Goal: Task Accomplishment & Management: Use online tool/utility

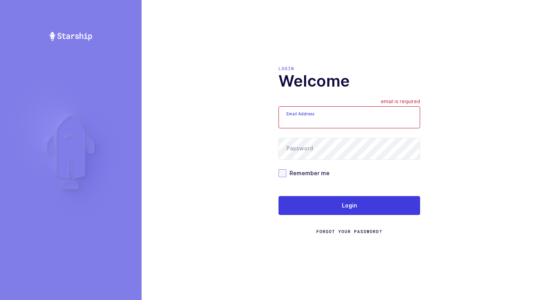
type input "[EMAIL_ADDRESS][DOMAIN_NAME]"
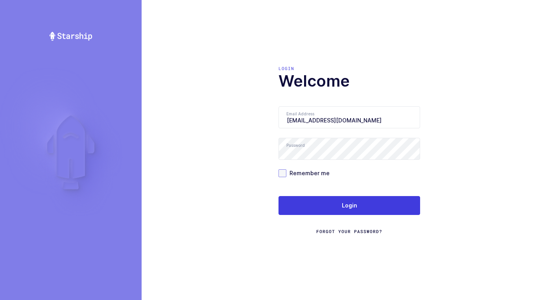
click at [283, 171] on span at bounding box center [282, 173] width 8 height 8
click at [286, 169] on input "Remember me" at bounding box center [286, 169] width 0 height 0
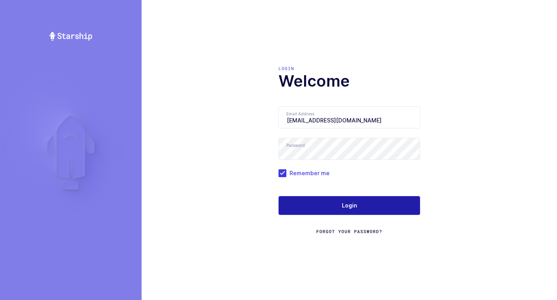
click at [345, 212] on button "Login" at bounding box center [349, 205] width 142 height 19
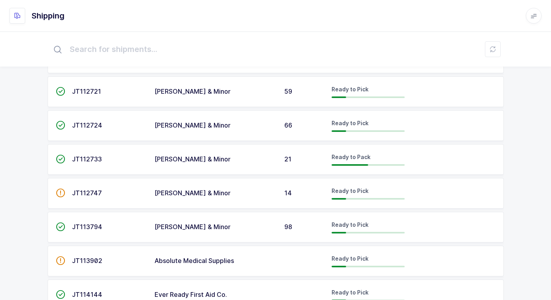
scroll to position [121, 0]
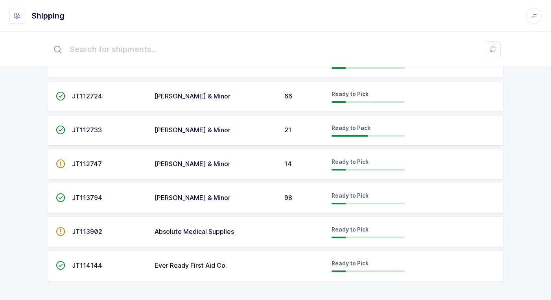
click at [248, 127] on div "[PERSON_NAME] & Minor" at bounding box center [214, 130] width 120 height 7
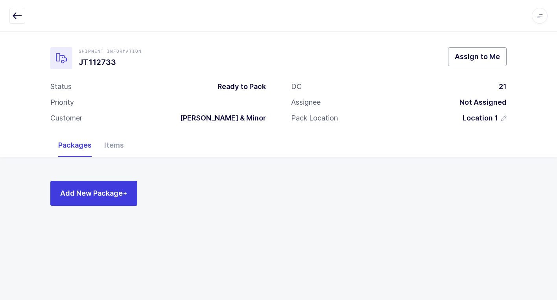
click at [476, 60] on span "Assign to Me" at bounding box center [476, 56] width 45 height 10
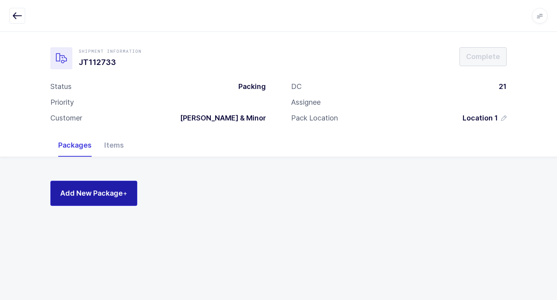
click at [117, 190] on span "Add New Package +" at bounding box center [93, 193] width 67 height 10
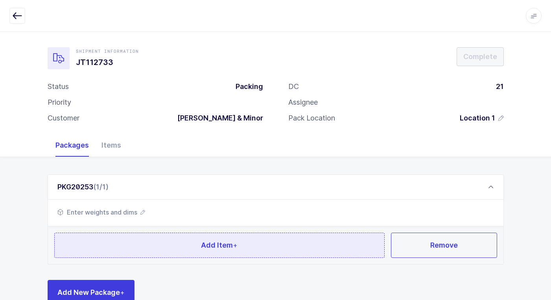
click at [202, 242] on span "Add Item +" at bounding box center [219, 245] width 37 height 10
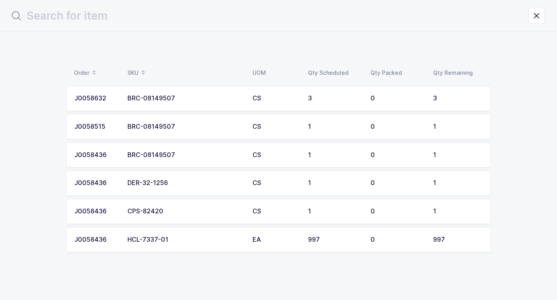
click at [202, 225] on table "J0058632 BRC-08149507 CS 3 0 3 J0058515 BRC-08149507 CS 1 0 1 J0058436 BRC-0814…" at bounding box center [278, 169] width 425 height 173
click at [199, 213] on div "CPS-82420" at bounding box center [185, 211] width 116 height 7
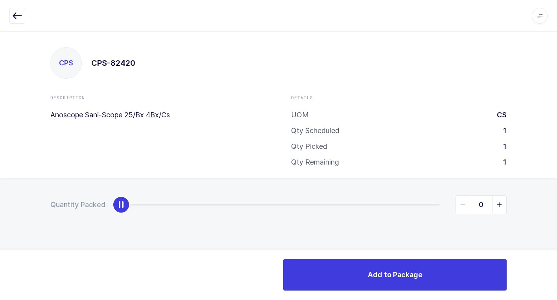
type input "1"
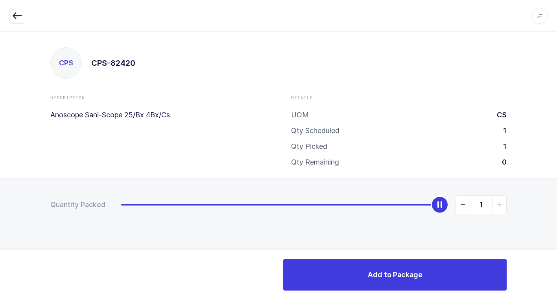
drag, startPoint x: 115, startPoint y: 206, endPoint x: 561, endPoint y: 154, distance: 448.9
click at [556, 154] on html "Apps Core Warehouse Admin Mission Control Purchasing Juan W. Logout Account Jua…" at bounding box center [278, 150] width 557 height 300
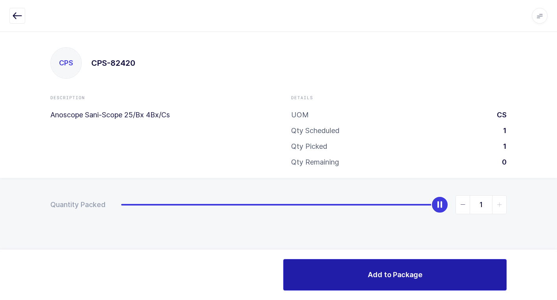
click at [341, 278] on button "Add to Package" at bounding box center [394, 274] width 223 height 31
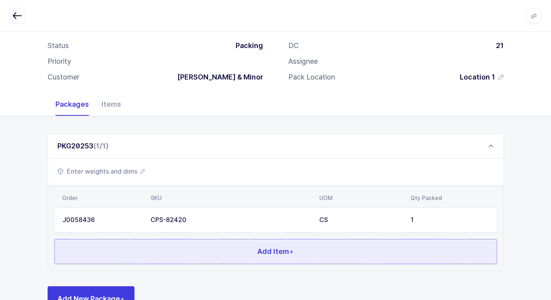
scroll to position [68, 0]
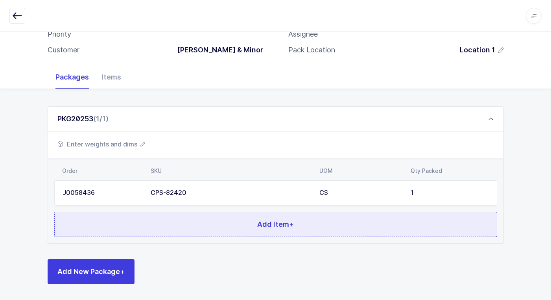
click at [152, 224] on button "Add Item +" at bounding box center [275, 224] width 443 height 25
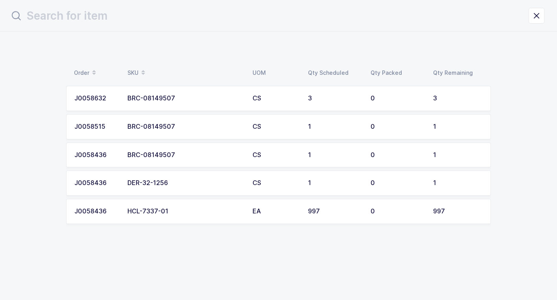
click at [160, 102] on td "BRC-08149507" at bounding box center [185, 98] width 125 height 25
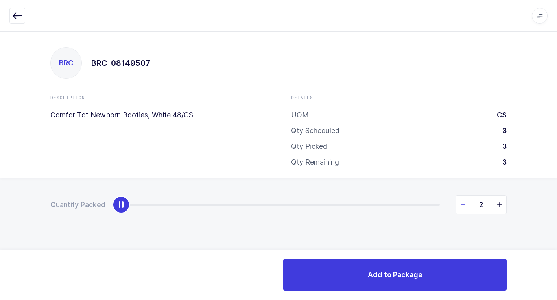
type input "3"
drag, startPoint x: 120, startPoint y: 205, endPoint x: 561, endPoint y: 235, distance: 442.5
click at [556, 235] on html "Apps Core Warehouse Admin Mission Control Purchasing Juan W. Logout Account Jua…" at bounding box center [278, 150] width 557 height 300
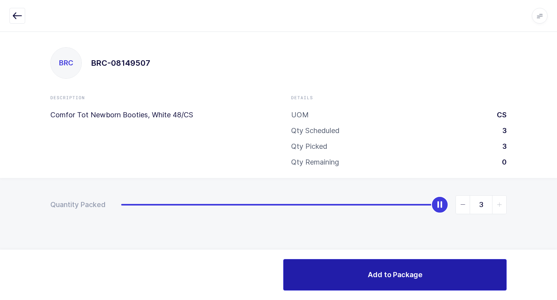
click at [363, 274] on button "Add to Package" at bounding box center [394, 274] width 223 height 31
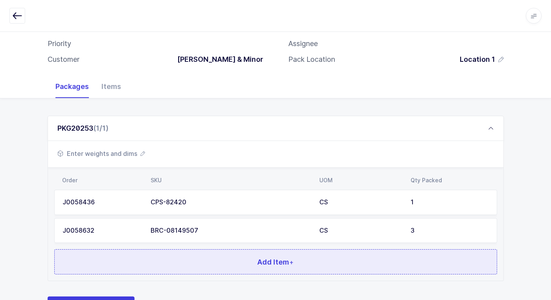
scroll to position [96, 0]
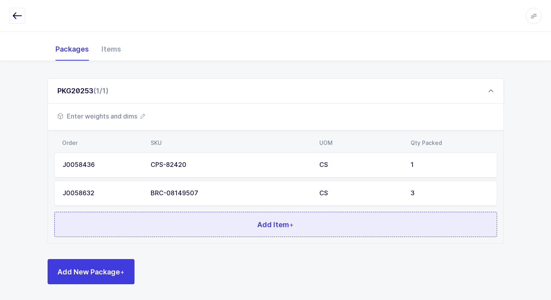
click at [173, 223] on button "Add Item +" at bounding box center [275, 224] width 443 height 25
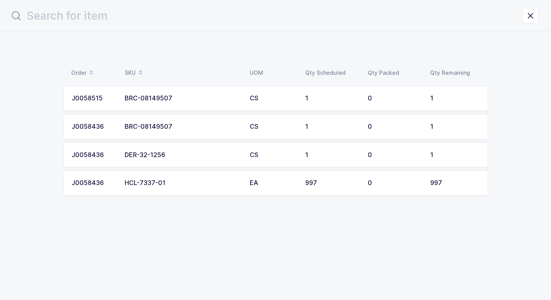
scroll to position [0, 0]
click at [171, 102] on td "BRC-08149507" at bounding box center [185, 98] width 125 height 25
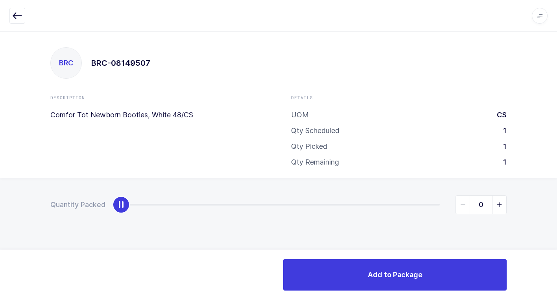
type input "1"
drag, startPoint x: 121, startPoint y: 204, endPoint x: 489, endPoint y: 239, distance: 369.6
click at [556, 198] on html "Apps Core Warehouse Admin Mission Control Purchasing Juan W. Logout Account Jua…" at bounding box center [278, 150] width 557 height 300
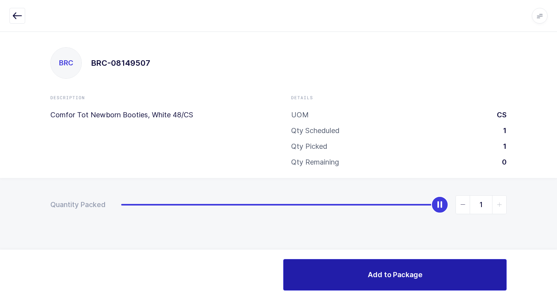
click at [317, 278] on button "Add to Package" at bounding box center [394, 274] width 223 height 31
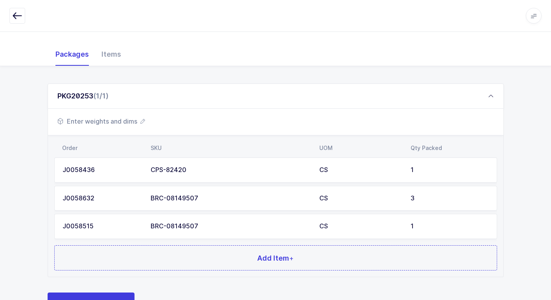
scroll to position [124, 0]
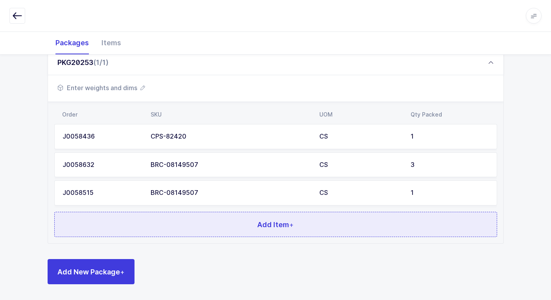
click at [178, 214] on button "Add Item +" at bounding box center [275, 224] width 443 height 25
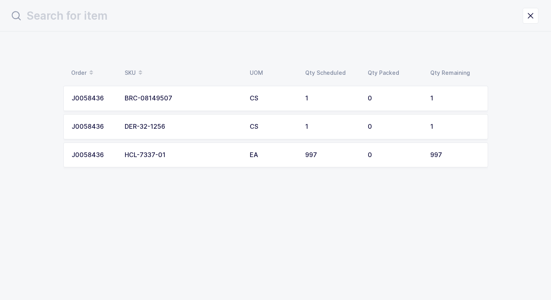
scroll to position [0, 0]
click at [193, 103] on td "BRC-08149507" at bounding box center [185, 98] width 125 height 25
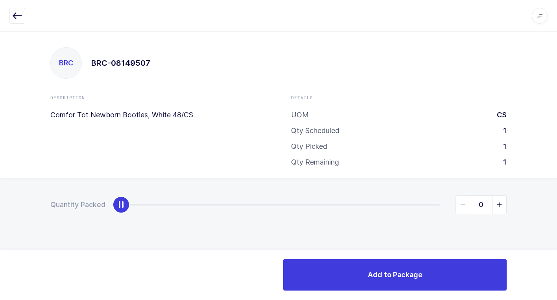
type input "1"
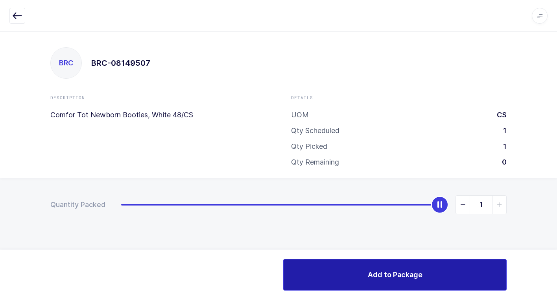
drag, startPoint x: 123, startPoint y: 206, endPoint x: 462, endPoint y: 273, distance: 345.5
click at [555, 249] on div "Quantity Packed 1" at bounding box center [278, 232] width 557 height 109
click at [385, 277] on span "Add to Package" at bounding box center [395, 274] width 55 height 10
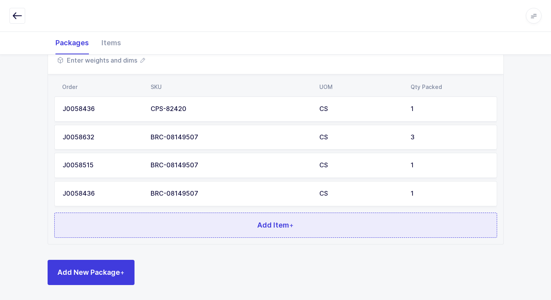
scroll to position [153, 0]
click at [193, 225] on button "Add Item +" at bounding box center [275, 224] width 443 height 25
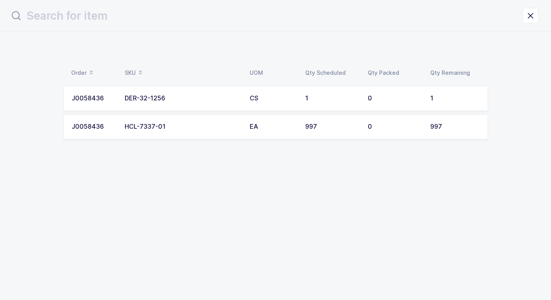
scroll to position [0, 0]
click at [194, 103] on td "DER-32-1256" at bounding box center [185, 98] width 125 height 25
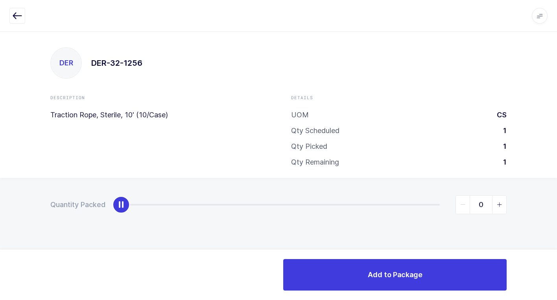
type input "1"
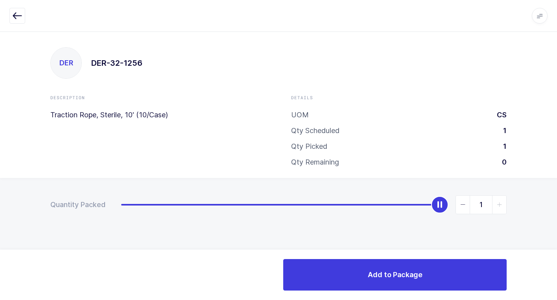
drag, startPoint x: 191, startPoint y: 197, endPoint x: 561, endPoint y: 181, distance: 369.9
click at [556, 181] on html "Apps Core Warehouse Admin Mission Control Purchasing Juan W. Logout Account Jua…" at bounding box center [278, 150] width 557 height 300
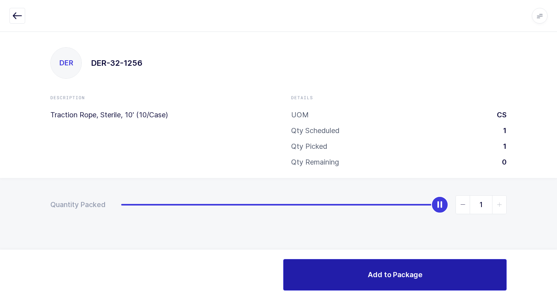
click at [370, 274] on span "Add to Package" at bounding box center [395, 274] width 55 height 10
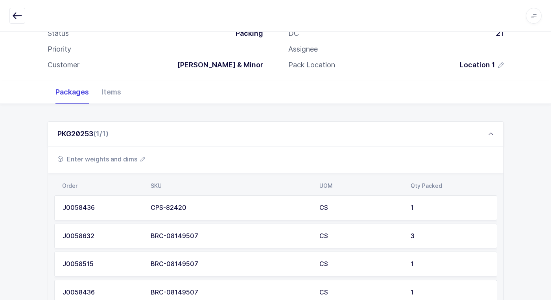
scroll to position [181, 0]
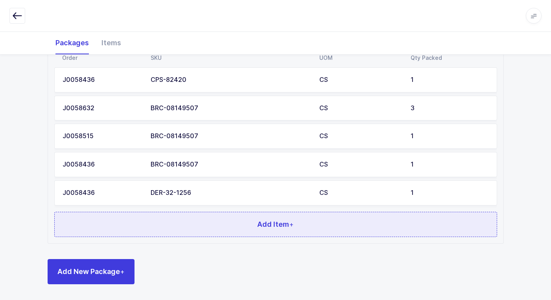
click at [175, 219] on button "Add Item +" at bounding box center [275, 224] width 443 height 25
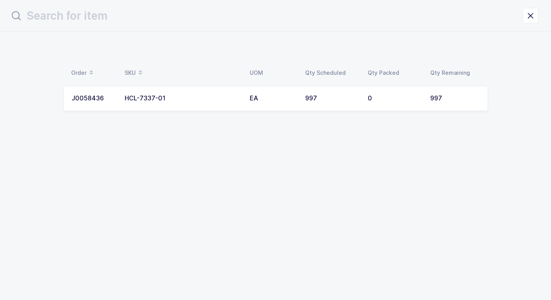
scroll to position [0, 0]
click at [191, 100] on div "HCL-7337-01" at bounding box center [185, 98] width 116 height 7
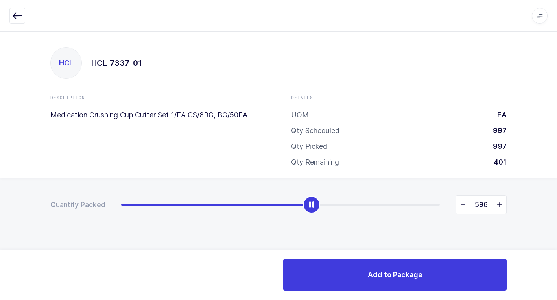
drag, startPoint x: 120, startPoint y: 207, endPoint x: 310, endPoint y: 211, distance: 189.9
click at [310, 211] on div "slider between 0 and 997" at bounding box center [311, 204] width 17 height 17
drag, startPoint x: 499, startPoint y: 202, endPoint x: 493, endPoint y: 204, distance: 6.5
click at [498, 202] on icon "slider between 0 and 997" at bounding box center [500, 205] width 6 height 6
type input "597"
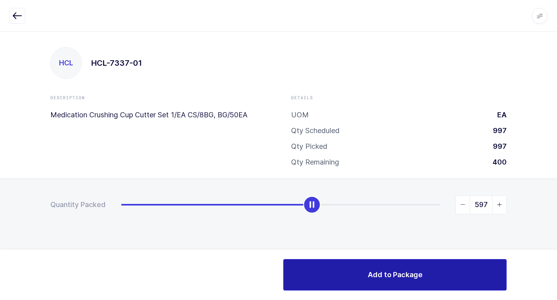
click at [349, 270] on button "Add to Package" at bounding box center [394, 274] width 223 height 31
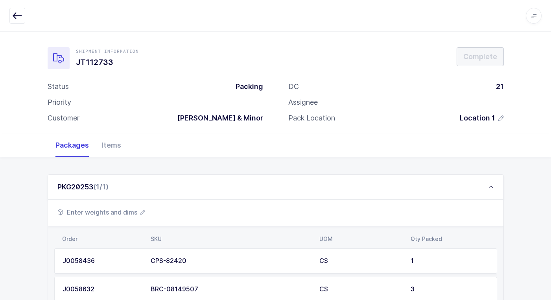
click at [126, 210] on span "Enter weights and dims" at bounding box center [101, 211] width 88 height 9
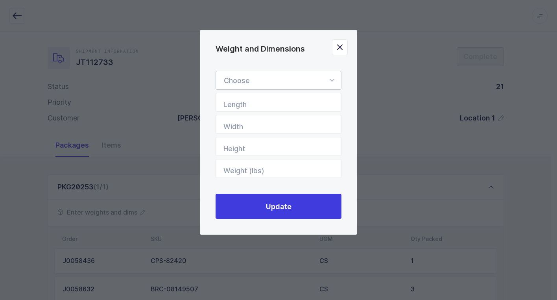
click at [331, 79] on icon "Weight and Dimensions" at bounding box center [332, 80] width 10 height 19
click at [274, 130] on li "Box" at bounding box center [281, 132] width 125 height 15
type input "Box"
click at [309, 103] on input "Length" at bounding box center [278, 102] width 126 height 19
type input "24"
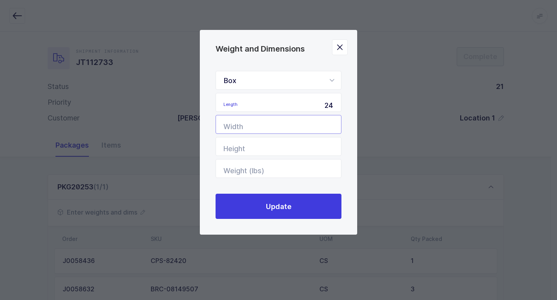
click at [303, 124] on input "Width" at bounding box center [278, 124] width 126 height 19
type input "20"
click at [294, 149] on input "Height" at bounding box center [278, 146] width 126 height 19
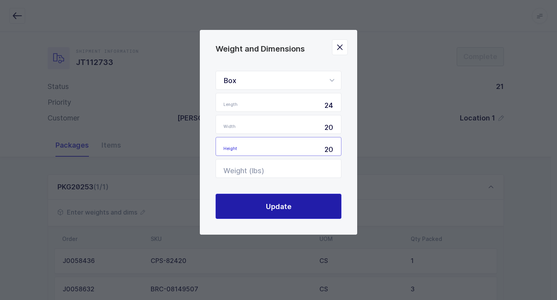
type input "20"
click at [311, 208] on button "Update" at bounding box center [278, 205] width 126 height 25
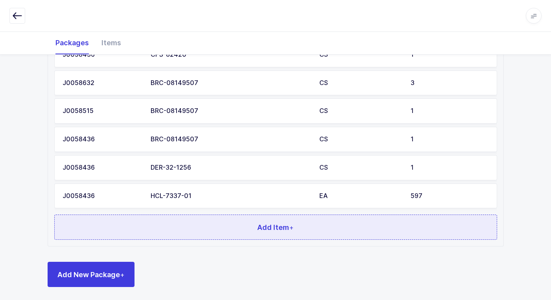
scroll to position [209, 0]
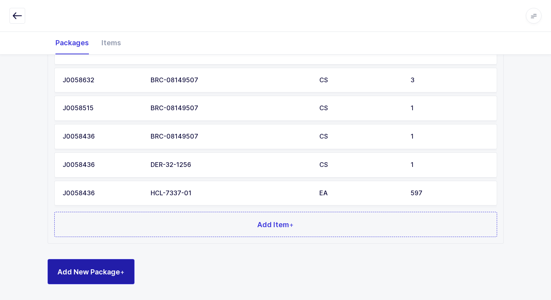
click at [97, 262] on button "Add New Package +" at bounding box center [91, 271] width 87 height 25
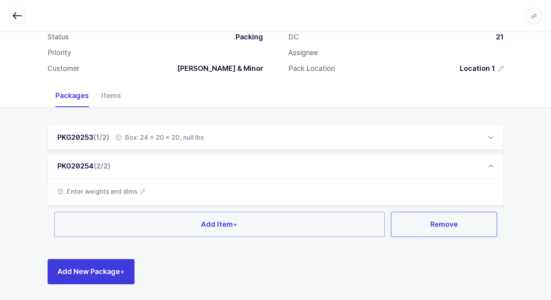
scroll to position [49, 0]
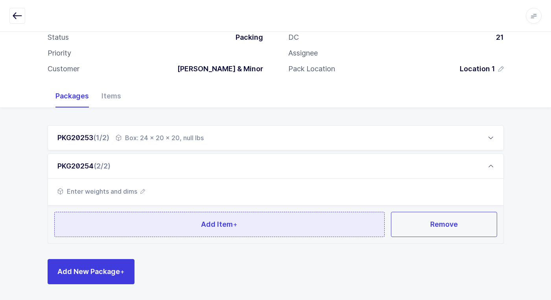
click at [182, 221] on button "Add Item +" at bounding box center [219, 224] width 331 height 25
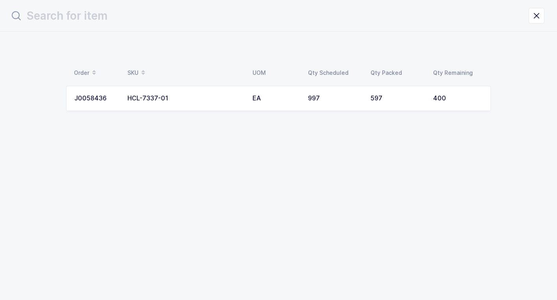
click at [225, 96] on div "HCL-7337-01" at bounding box center [185, 98] width 116 height 7
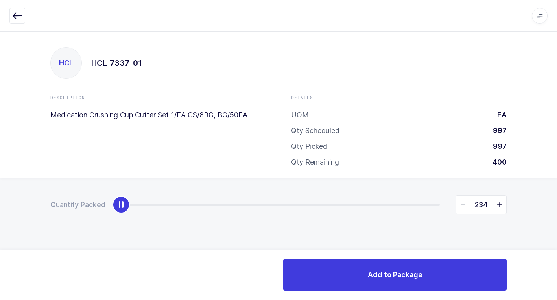
type input "400"
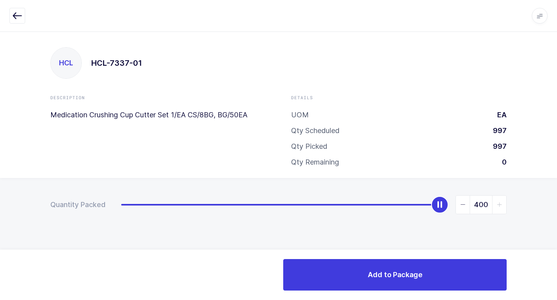
drag, startPoint x: 125, startPoint y: 206, endPoint x: 561, endPoint y: 177, distance: 436.5
click at [556, 177] on html "Apps Core Warehouse Admin Mission Control Purchasing Juan W. Logout Account Jua…" at bounding box center [278, 150] width 557 height 300
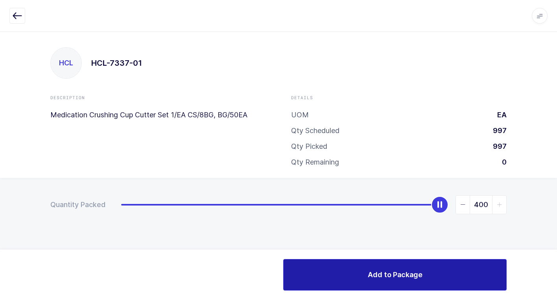
click at [338, 276] on button "Add to Package" at bounding box center [394, 274] width 223 height 31
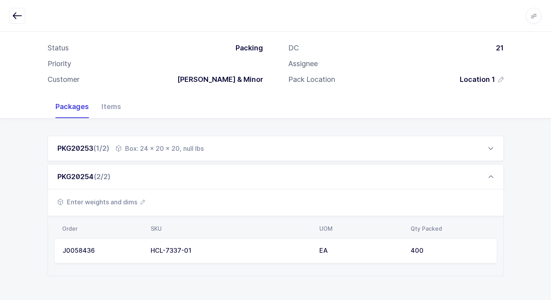
scroll to position [46, 0]
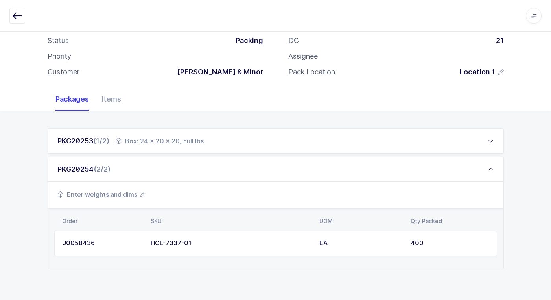
click at [117, 191] on span "Enter weights and dims" at bounding box center [101, 193] width 88 height 9
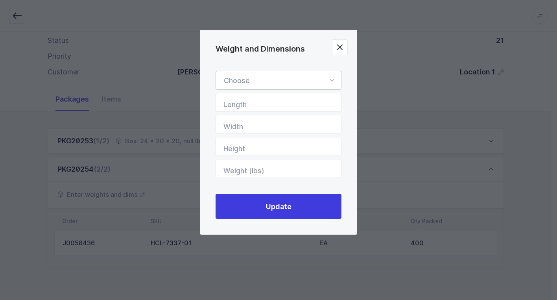
click at [329, 79] on icon "Weight and Dimensions" at bounding box center [332, 80] width 10 height 19
click at [303, 133] on li "Box" at bounding box center [281, 132] width 125 height 15
type input "Box"
click at [311, 103] on input "Length" at bounding box center [278, 102] width 126 height 19
type input "22"
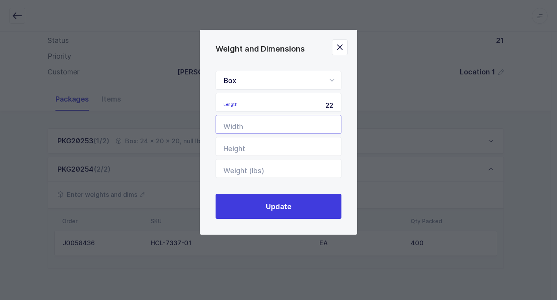
click at [308, 125] on input "Width" at bounding box center [278, 124] width 126 height 19
type input "18"
click at [309, 143] on input "Height" at bounding box center [278, 146] width 126 height 19
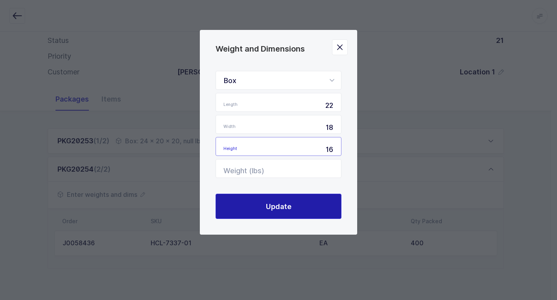
type input "16"
click at [302, 205] on button "Update" at bounding box center [278, 205] width 126 height 25
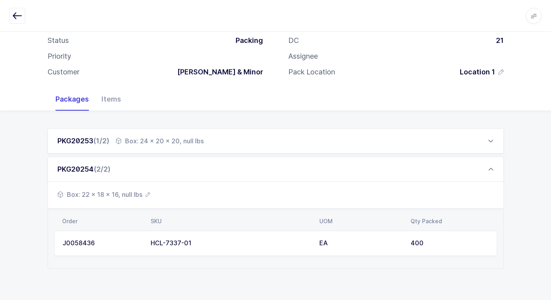
click at [188, 149] on div "PKG20253 (1/2) Box: 24 x 20 x 20, null lbs" at bounding box center [276, 140] width 456 height 25
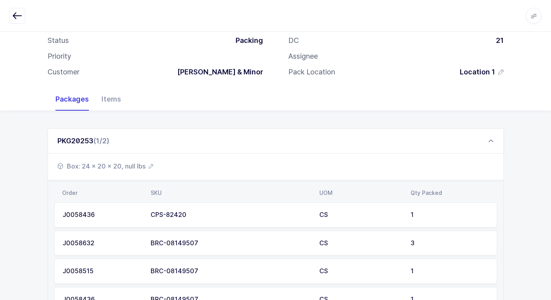
click at [140, 167] on span "Box: 24 x 20 x 20, null lbs" at bounding box center [105, 165] width 96 height 9
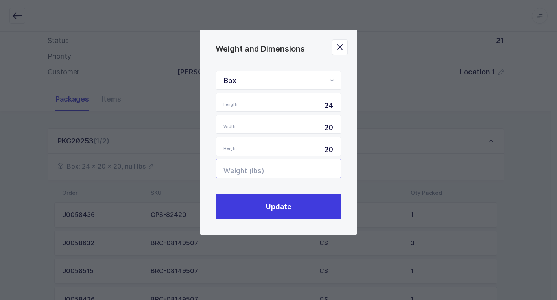
click at [308, 168] on input "Weight (lbs)" at bounding box center [278, 168] width 126 height 19
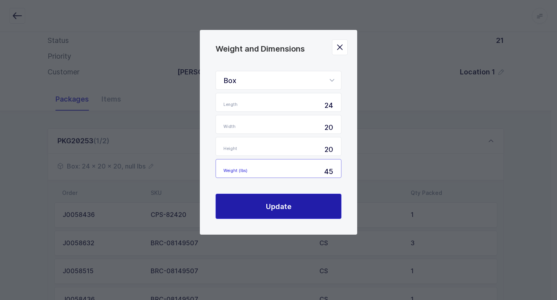
type input "45"
click at [288, 202] on span "Update" at bounding box center [279, 206] width 26 height 10
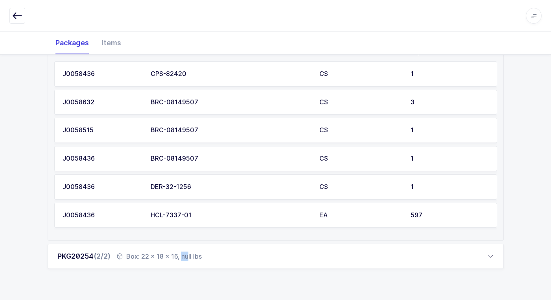
drag, startPoint x: 149, startPoint y: 257, endPoint x: 147, endPoint y: 263, distance: 6.5
click at [153, 261] on div "PKG20254 (2/2) Box: 22 x 18 x 16, null lbs" at bounding box center [276, 255] width 456 height 25
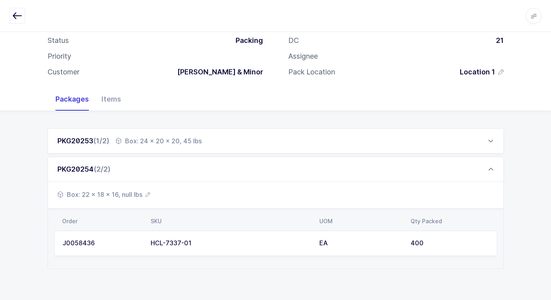
click at [133, 193] on span "Box: 22 x 18 x 16, null lbs" at bounding box center [103, 193] width 93 height 9
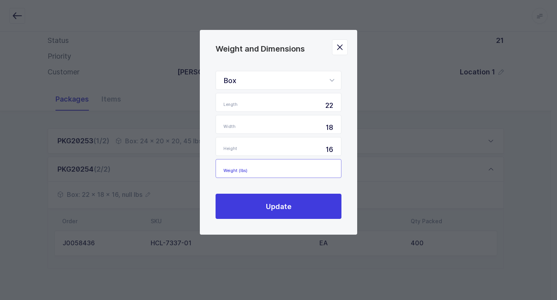
click at [322, 166] on input "Weight (lbs)" at bounding box center [278, 168] width 126 height 19
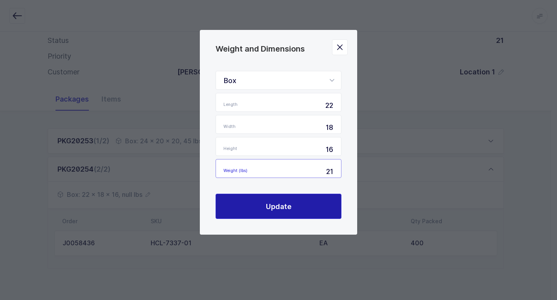
type input "21"
click at [270, 201] on span "Update" at bounding box center [279, 206] width 26 height 10
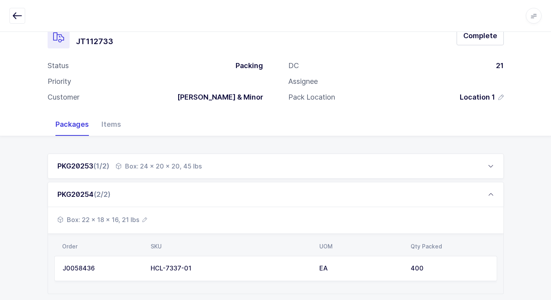
scroll to position [0, 0]
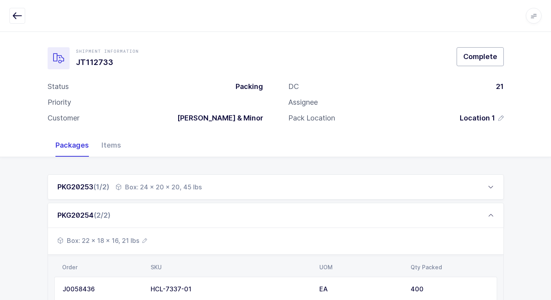
click at [476, 59] on span "Complete" at bounding box center [480, 56] width 34 height 10
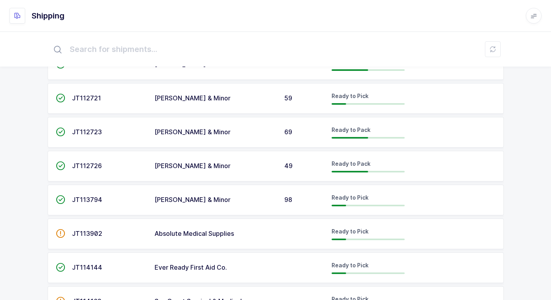
scroll to position [157, 0]
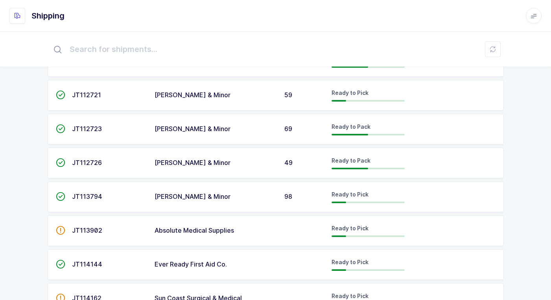
drag, startPoint x: 224, startPoint y: 158, endPoint x: 237, endPoint y: 161, distance: 12.8
click at [224, 159] on td "Owens & Minor" at bounding box center [215, 162] width 130 height 31
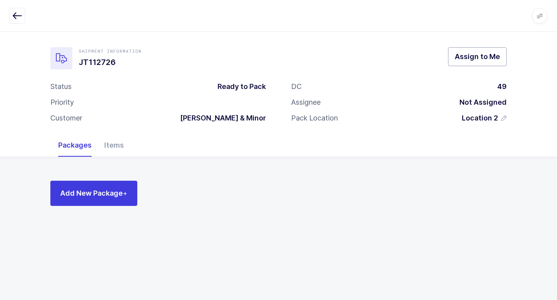
click at [471, 63] on button "Assign to Me" at bounding box center [477, 56] width 59 height 19
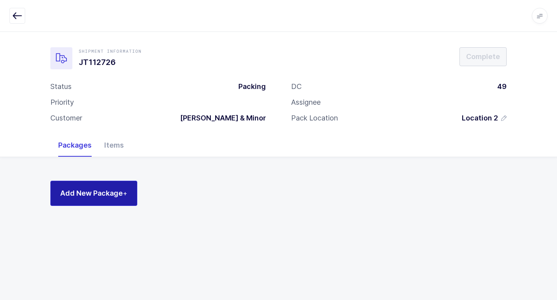
click at [99, 189] on span "Add New Package +" at bounding box center [93, 193] width 67 height 10
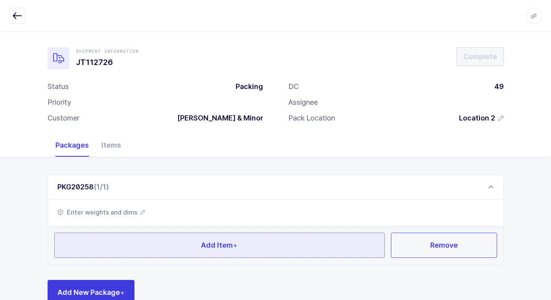
click at [158, 247] on button "Add Item +" at bounding box center [219, 244] width 331 height 25
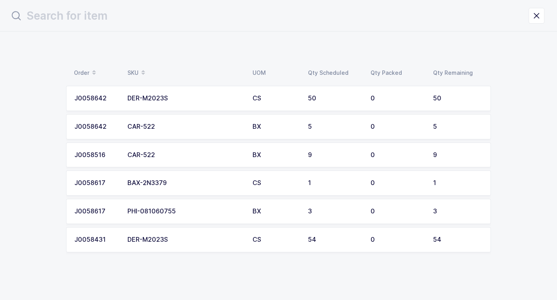
click at [167, 178] on td "BAX-2N3379" at bounding box center [185, 182] width 125 height 25
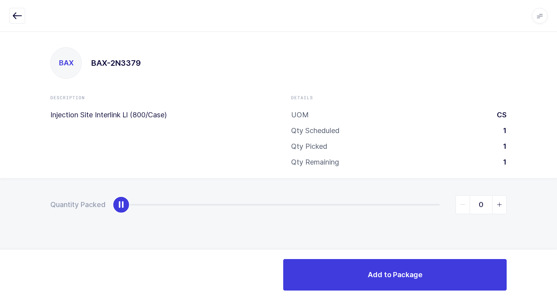
type input "1"
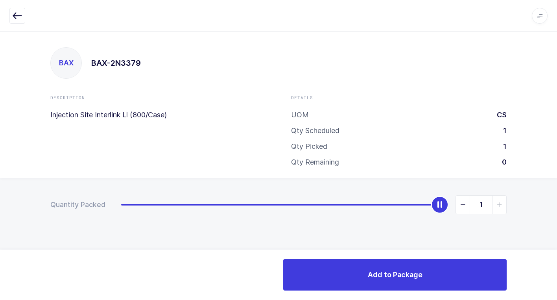
drag, startPoint x: 125, startPoint y: 204, endPoint x: 373, endPoint y: 241, distance: 251.5
click at [509, 199] on div "Quantity Packed 1" at bounding box center [278, 232] width 557 height 109
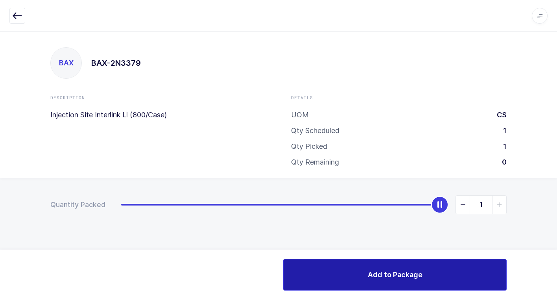
drag, startPoint x: 340, startPoint y: 267, endPoint x: 337, endPoint y: 265, distance: 4.0
click at [338, 268] on button "Add to Package" at bounding box center [394, 274] width 223 height 31
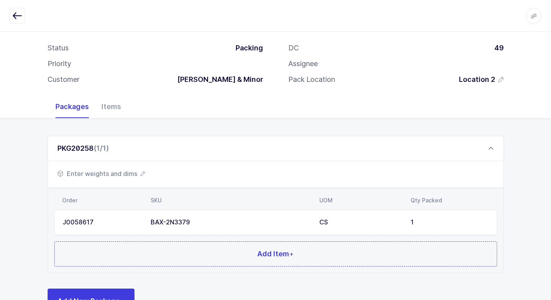
scroll to position [68, 0]
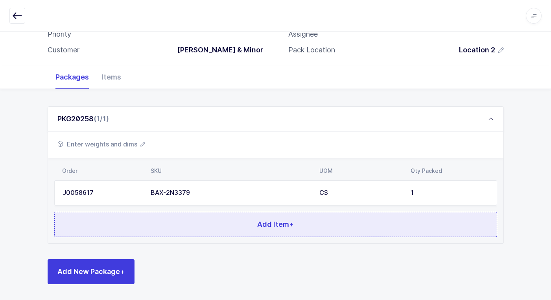
click at [252, 231] on button "Add Item +" at bounding box center [275, 224] width 443 height 25
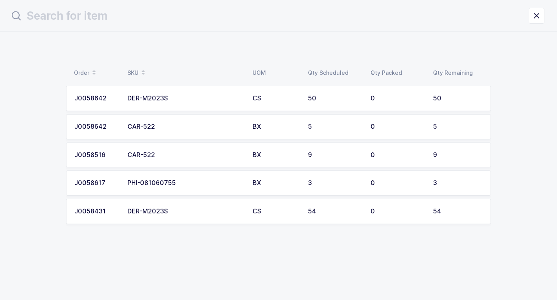
click at [146, 125] on div "CAR-522" at bounding box center [185, 126] width 116 height 7
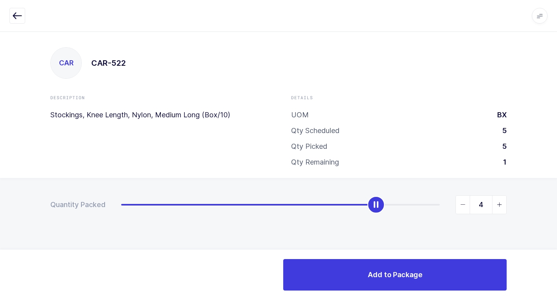
type input "5"
drag, startPoint x: 124, startPoint y: 210, endPoint x: 502, endPoint y: 191, distance: 378.3
click at [556, 164] on div "CAR CAR-522 Description Stockings, Knee Length, Nylon, Medium Long (Box/10) Det…" at bounding box center [278, 165] width 557 height 268
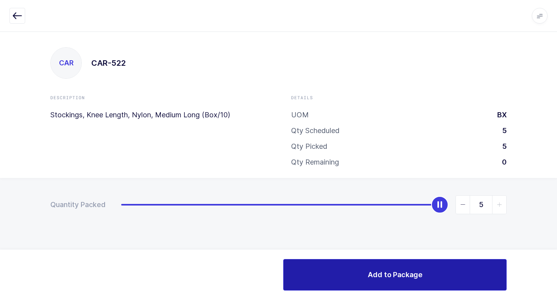
drag, startPoint x: 348, startPoint y: 274, endPoint x: 344, endPoint y: 273, distance: 4.1
click at [345, 274] on button "Add to Package" at bounding box center [394, 274] width 223 height 31
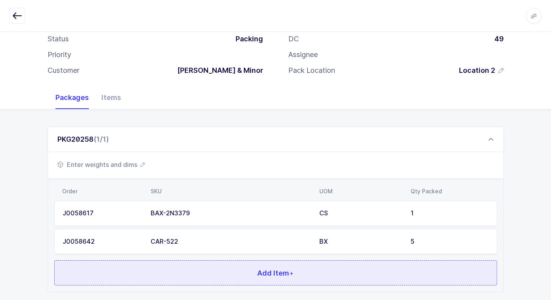
scroll to position [96, 0]
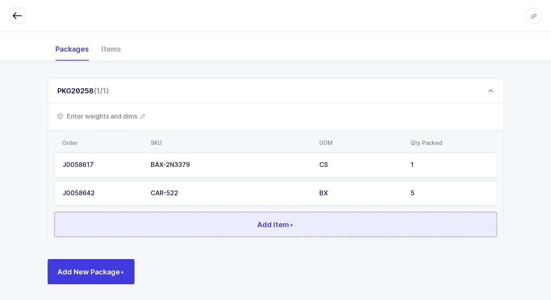
click at [182, 220] on button "Add Item +" at bounding box center [275, 224] width 443 height 25
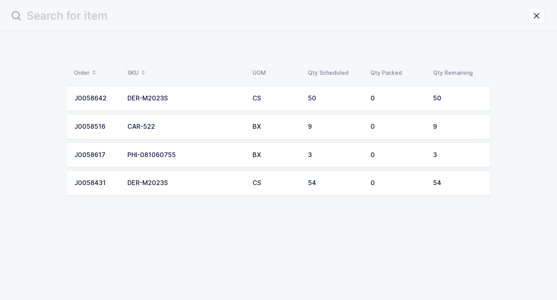
click at [127, 127] on td "CAR-522" at bounding box center [185, 126] width 125 height 25
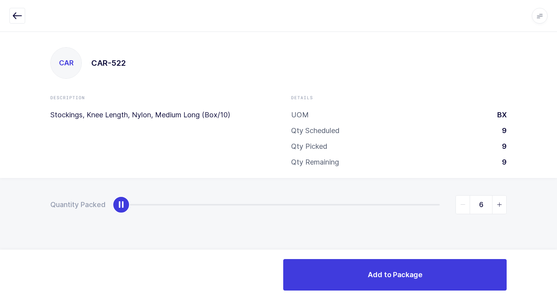
type input "9"
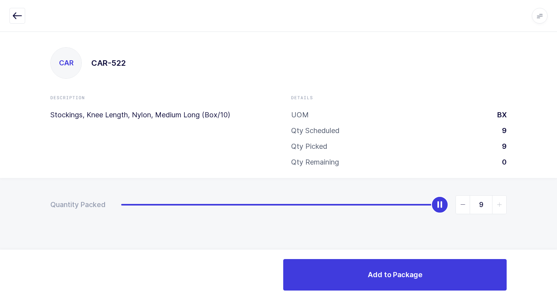
drag, startPoint x: 121, startPoint y: 209, endPoint x: 526, endPoint y: 221, distance: 405.1
click at [556, 206] on html "Apps Core Warehouse Admin Mission Control Purchasing Juan W. Logout Account Jua…" at bounding box center [278, 150] width 557 height 300
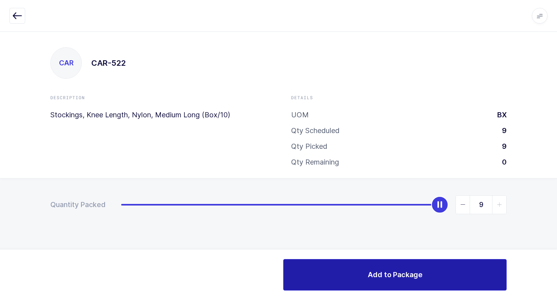
drag, startPoint x: 348, startPoint y: 269, endPoint x: 328, endPoint y: 263, distance: 21.4
click at [328, 263] on button "Add to Package" at bounding box center [394, 274] width 223 height 31
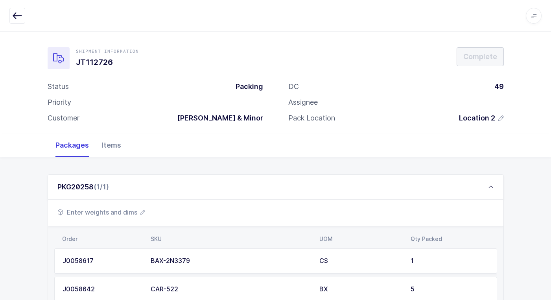
click at [114, 149] on div "Items" at bounding box center [111, 145] width 32 height 23
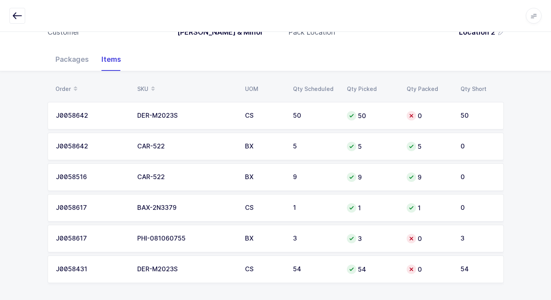
scroll to position [88, 0]
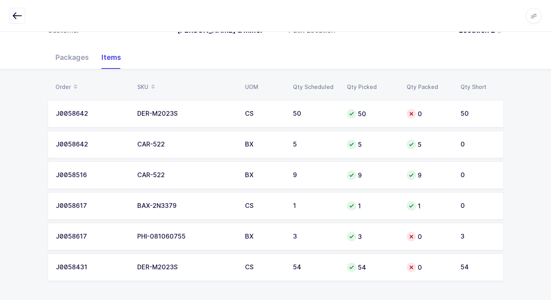
drag, startPoint x: 59, startPoint y: 58, endPoint x: 105, endPoint y: 78, distance: 49.8
click at [60, 58] on div "Packages" at bounding box center [72, 57] width 46 height 23
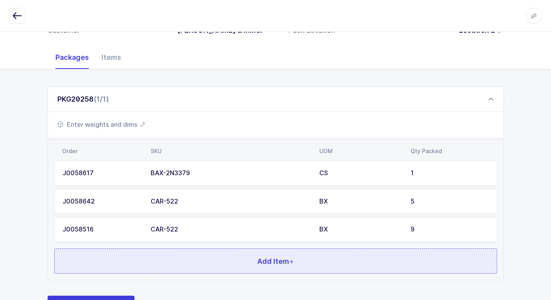
click at [157, 250] on button "Add Item +" at bounding box center [275, 260] width 443 height 25
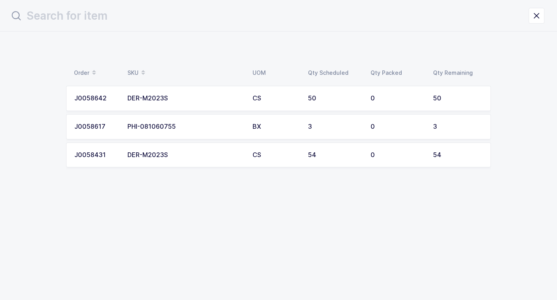
click at [188, 161] on td "DER-M2023S" at bounding box center [185, 154] width 125 height 25
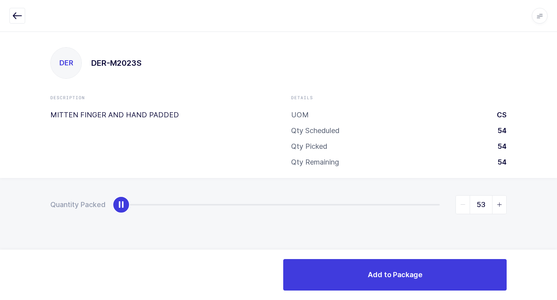
type input "54"
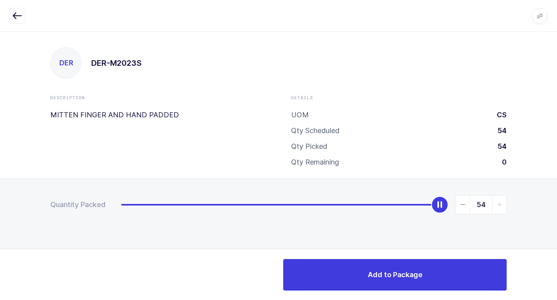
drag, startPoint x: 127, startPoint y: 204, endPoint x: 553, endPoint y: 206, distance: 426.5
click at [556, 205] on html "Apps Core Warehouse Admin Mission Control Purchasing Juan W. Logout Account Jua…" at bounding box center [278, 150] width 557 height 300
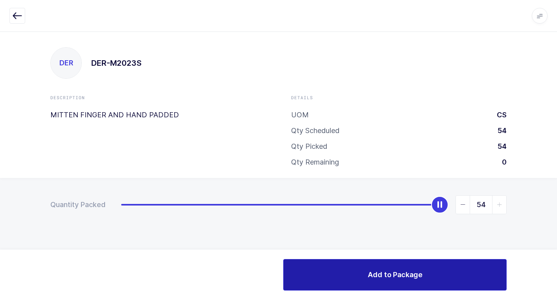
drag, startPoint x: 402, startPoint y: 273, endPoint x: 393, endPoint y: 273, distance: 8.6
click at [400, 273] on span "Add to Package" at bounding box center [395, 274] width 55 height 10
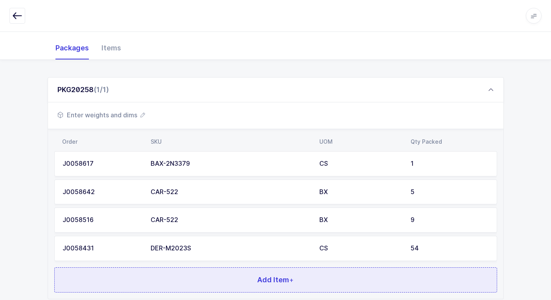
scroll to position [153, 0]
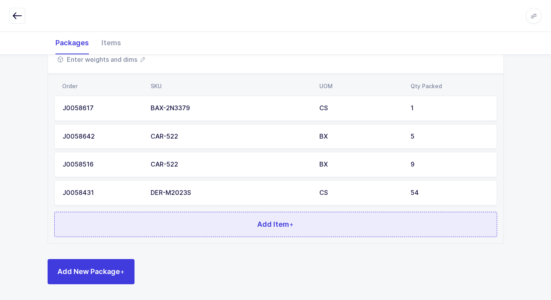
click at [142, 225] on button "Add Item +" at bounding box center [275, 224] width 443 height 25
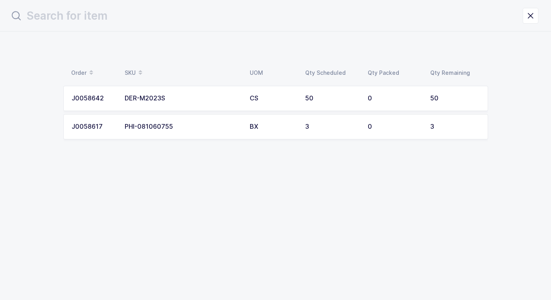
scroll to position [0, 0]
click at [215, 121] on td "PHI-081060755" at bounding box center [185, 126] width 125 height 25
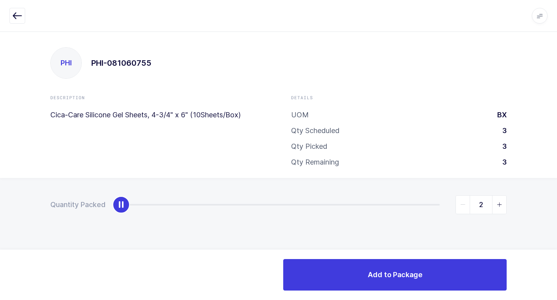
type input "3"
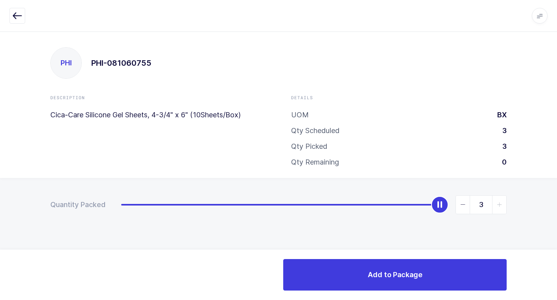
drag, startPoint x: 122, startPoint y: 200, endPoint x: 460, endPoint y: 245, distance: 341.1
click at [555, 195] on div "Quantity Packed 3" at bounding box center [278, 232] width 557 height 109
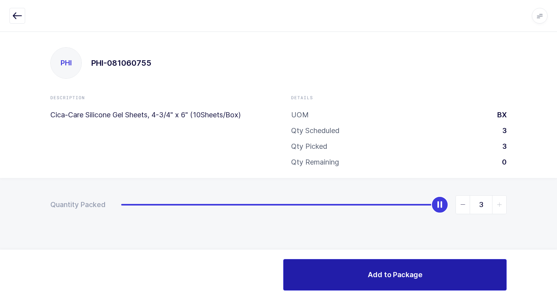
click at [351, 279] on button "Add to Package" at bounding box center [394, 274] width 223 height 31
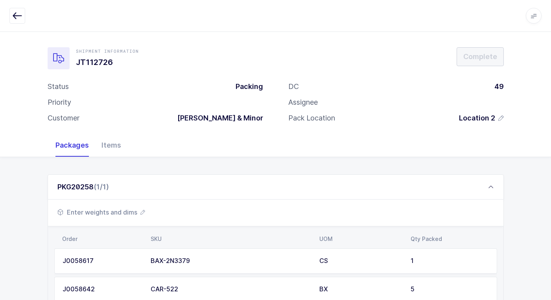
scroll to position [181, 0]
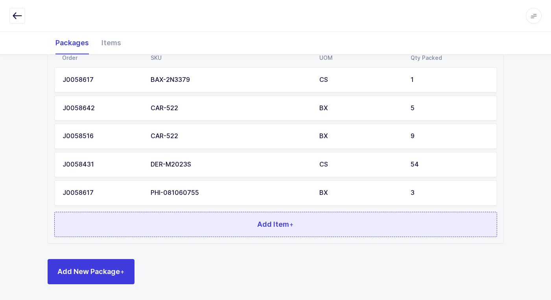
click at [202, 216] on button "Add Item +" at bounding box center [275, 224] width 443 height 25
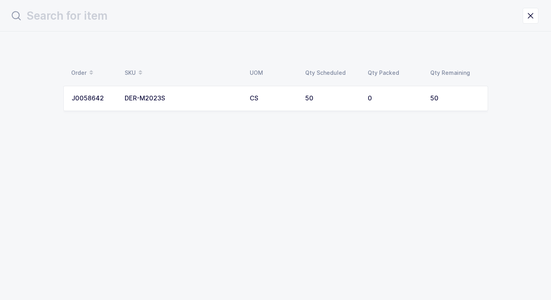
scroll to position [0, 0]
click at [204, 97] on div "DER-M2023S" at bounding box center [185, 98] width 116 height 7
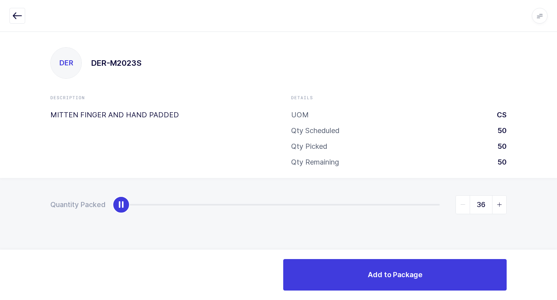
type input "50"
drag, startPoint x: 120, startPoint y: 208, endPoint x: 561, endPoint y: 163, distance: 443.0
click at [556, 163] on html "Apps Core Warehouse Admin Mission Control Purchasing Juan W. Logout Account Jua…" at bounding box center [278, 150] width 557 height 300
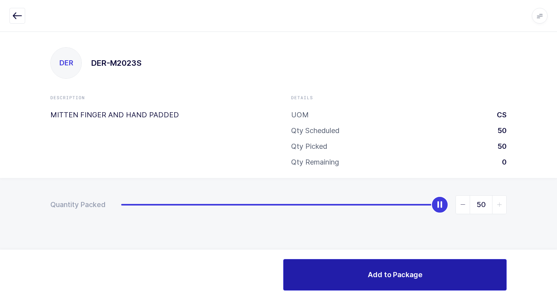
drag, startPoint x: 329, startPoint y: 281, endPoint x: 294, endPoint y: 288, distance: 35.6
click at [325, 281] on button "Add to Package" at bounding box center [394, 274] width 223 height 31
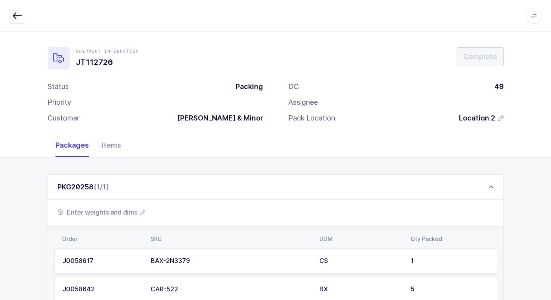
click at [104, 212] on span "Enter weights and dims" at bounding box center [101, 211] width 88 height 9
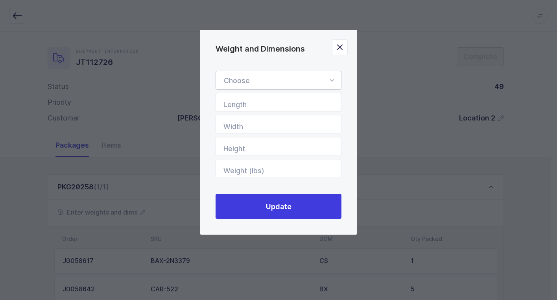
click at [331, 78] on icon "Weight and Dimensions" at bounding box center [332, 80] width 10 height 19
click at [278, 101] on li "Standard Pallet" at bounding box center [281, 103] width 125 height 15
type input "Standard Pallet"
type input "48"
type input "40"
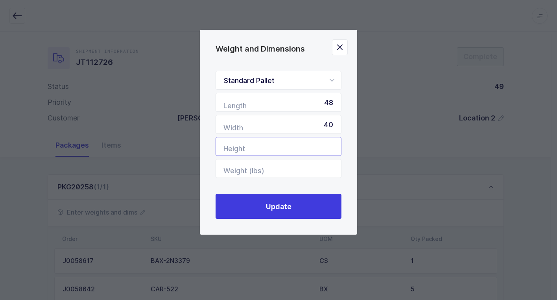
click at [324, 148] on input "Height" at bounding box center [278, 146] width 126 height 19
type input "32"
click at [337, 167] on input "Weight (lbs)" at bounding box center [278, 168] width 126 height 19
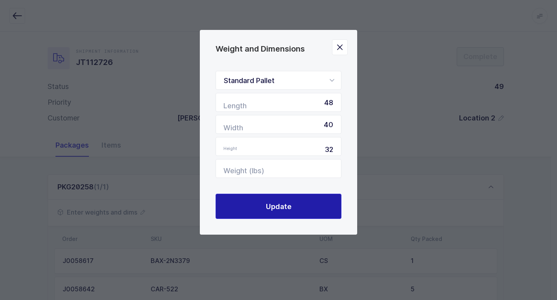
click at [276, 202] on span "Update" at bounding box center [279, 206] width 26 height 10
click at [303, 208] on button "Update" at bounding box center [278, 205] width 126 height 25
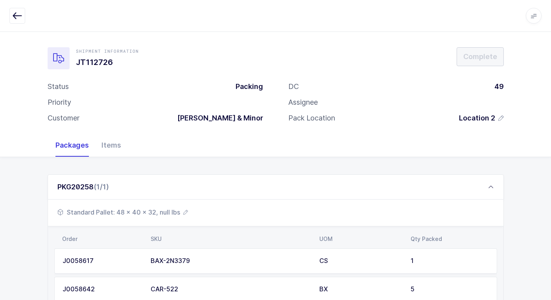
click at [154, 215] on span "Standard Pallet: 48 x 40 x 32, null lbs" at bounding box center [122, 211] width 131 height 9
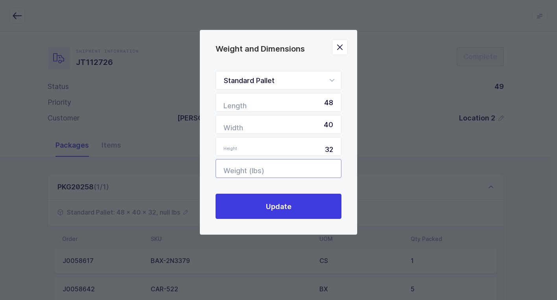
click at [326, 171] on input "Weight (lbs)" at bounding box center [278, 168] width 126 height 19
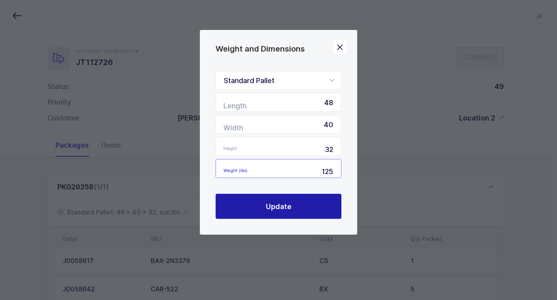
type input "125"
click at [289, 203] on span "Update" at bounding box center [279, 206] width 26 height 10
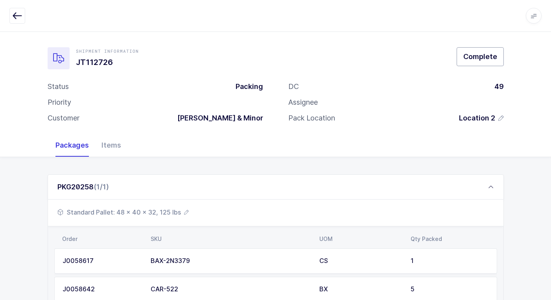
click at [487, 54] on span "Complete" at bounding box center [480, 56] width 34 height 10
